Goal: Find specific page/section: Find specific page/section

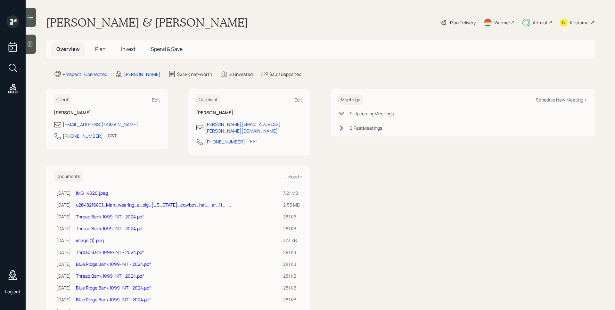
click at [220, 29] on div "[PERSON_NAME] & [PERSON_NAME] Plan Delivery Warmer Altruist Kustomer" at bounding box center [320, 22] width 548 height 14
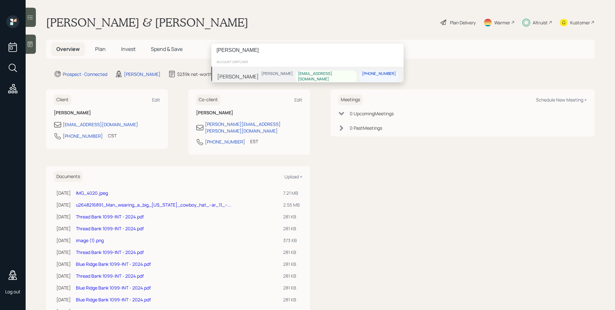
type input "[PERSON_NAME]"
